Goal: Information Seeking & Learning: Find specific fact

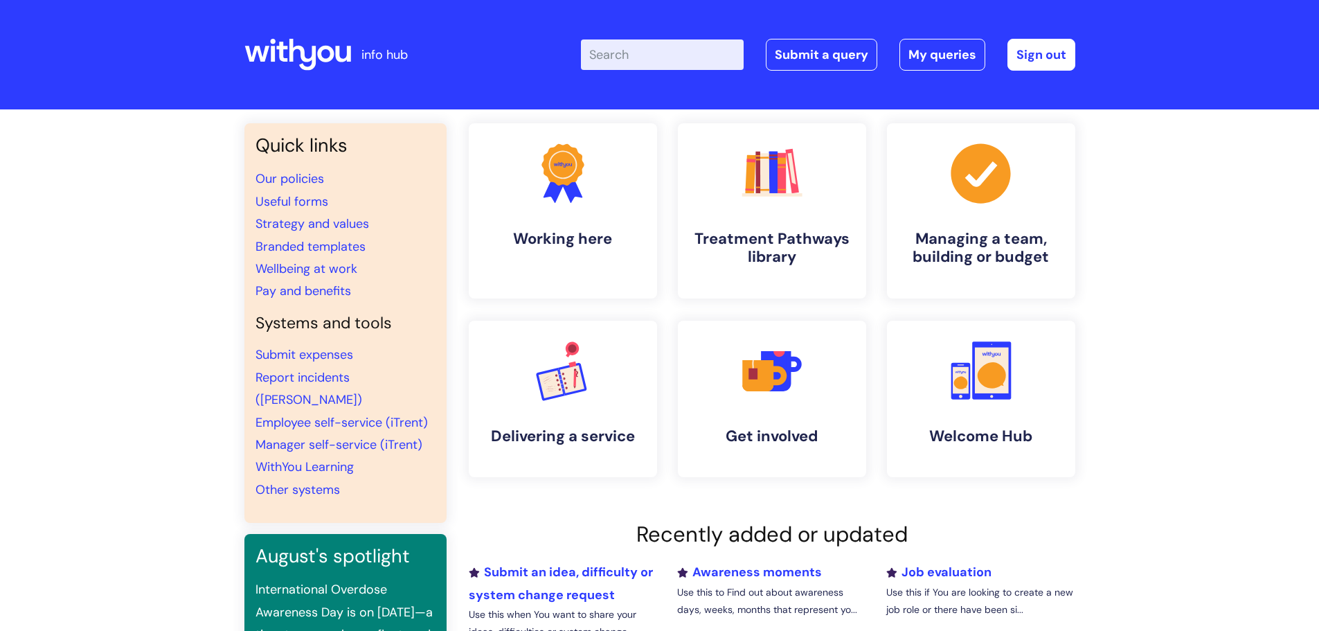
click at [655, 46] on input "Enter your search term here..." at bounding box center [662, 54] width 163 height 30
type input "s"
type input "regional data lead"
click button "Search" at bounding box center [0, 0] width 0 height 0
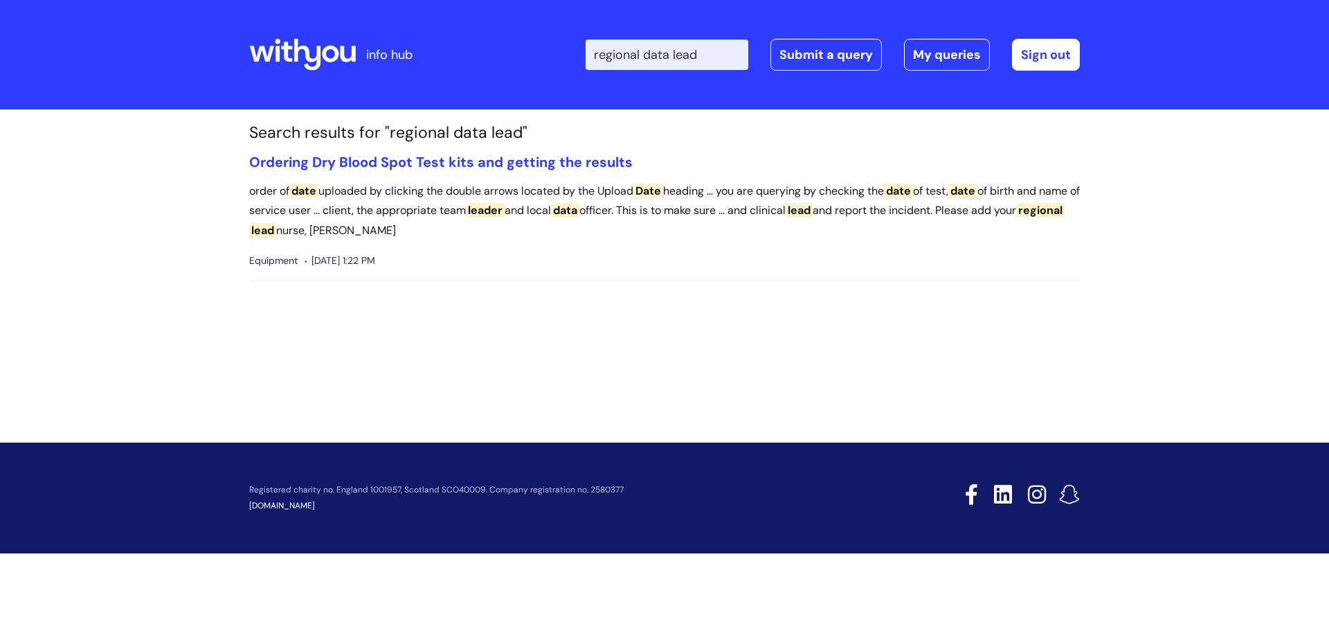
click at [631, 50] on input "regional data lead" at bounding box center [667, 54] width 163 height 30
type input "central"
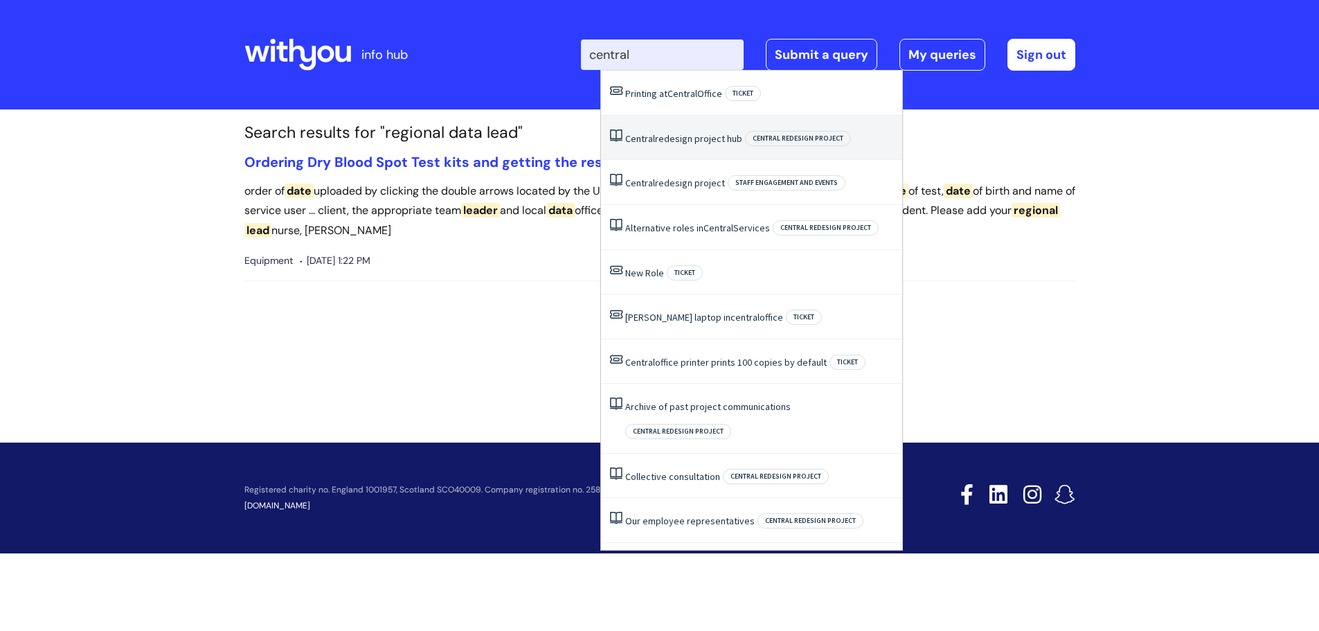
click at [667, 149] on li "Central redesign project hub Central redesign project" at bounding box center [751, 138] width 301 height 45
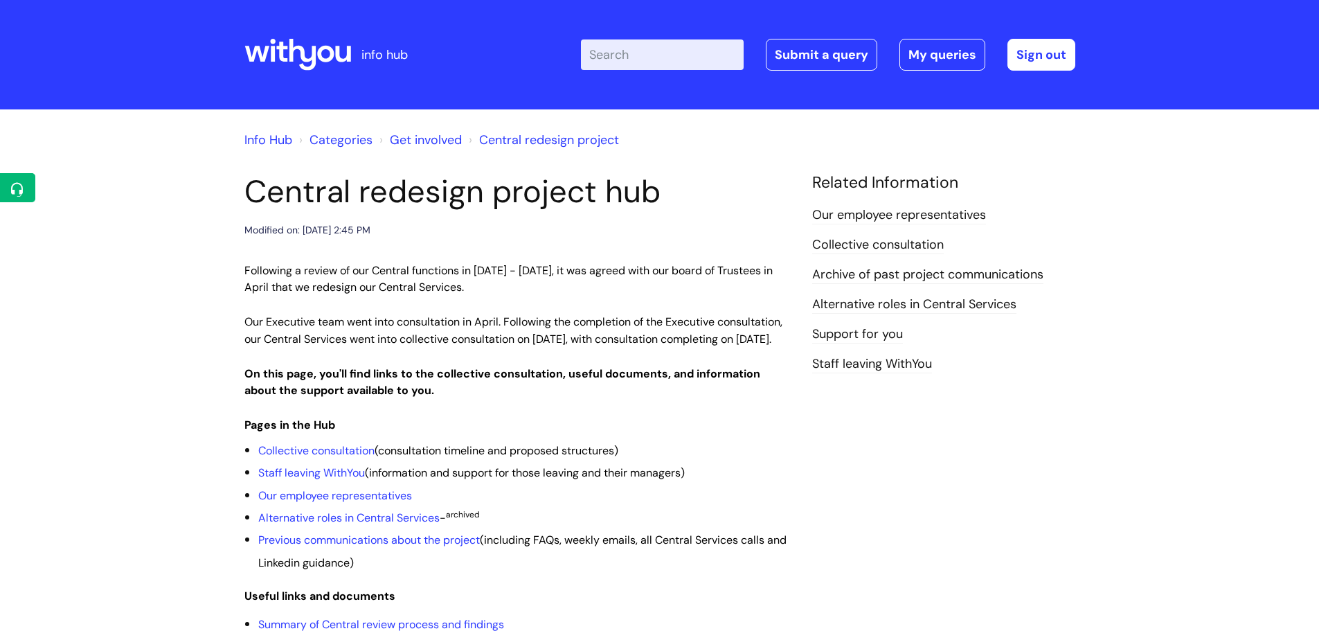
click at [892, 305] on link "Alternative roles in Central Services" at bounding box center [914, 305] width 204 height 18
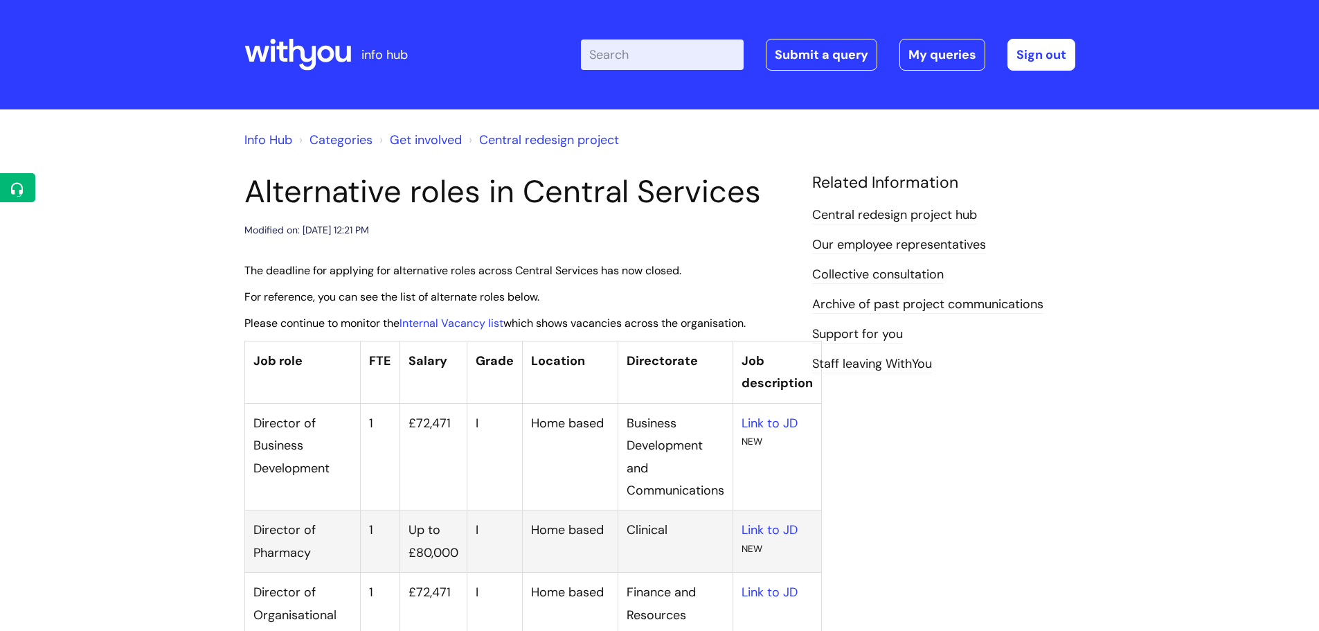
drag, startPoint x: 888, startPoint y: 418, endPoint x: 852, endPoint y: 82, distance: 337.8
click at [475, 316] on link "Internal Vacancy list" at bounding box center [451, 323] width 104 height 15
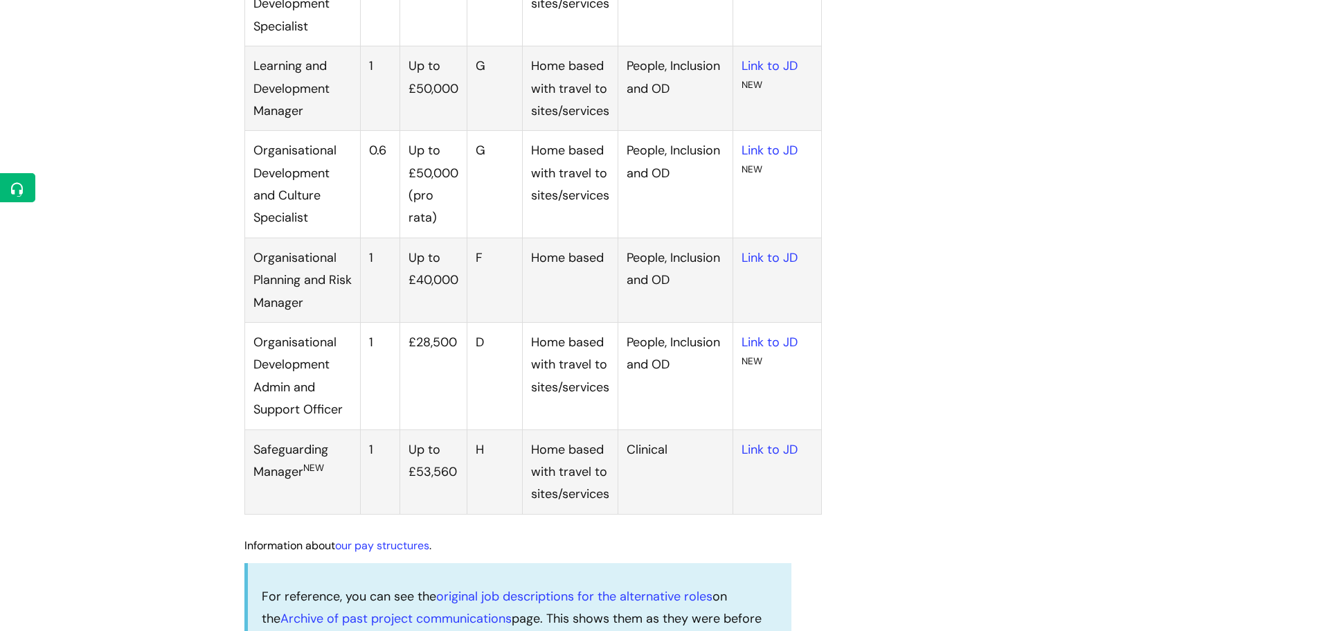
scroll to position [1869, 0]
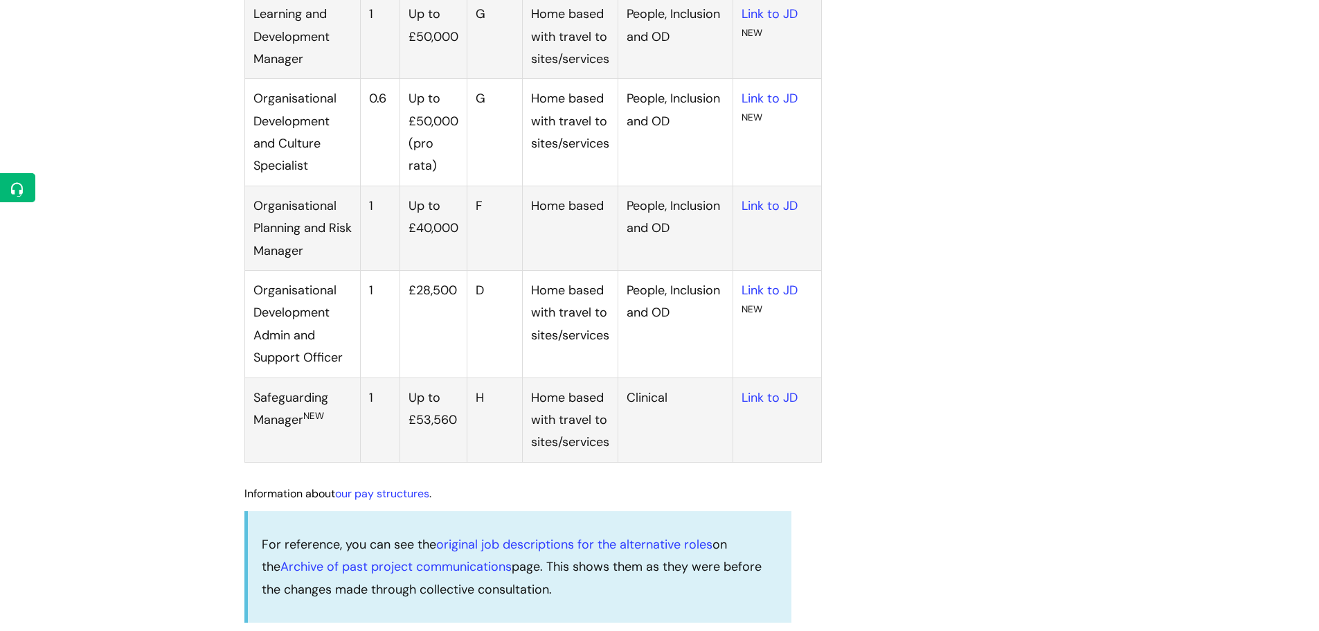
click at [413, 270] on td "Up to £40,000" at bounding box center [432, 228] width 67 height 84
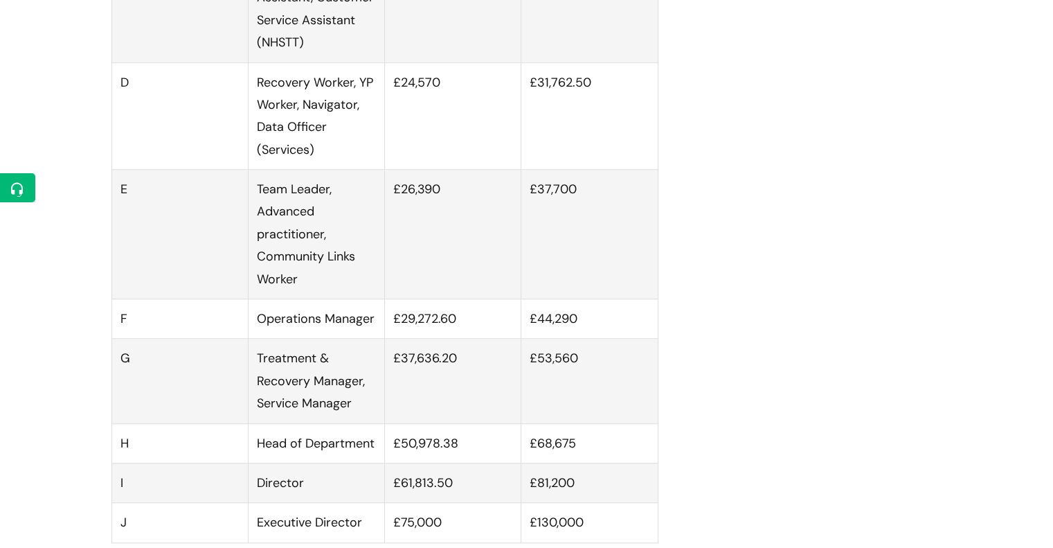
scroll to position [1108, 0]
